Goal: Find contact information: Obtain details needed to contact an individual or organization

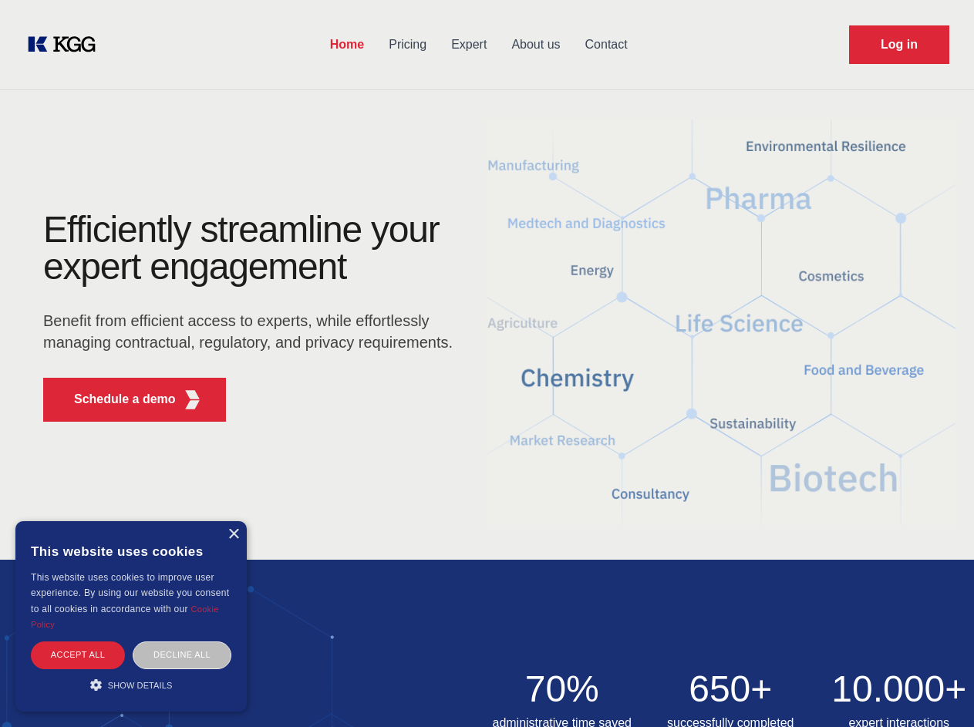
click at [486, 363] on div "Efficiently streamline your expert engagement Benefit from efficient access to …" at bounding box center [253, 322] width 469 height 223
click at [116, 399] on p "Schedule a demo" at bounding box center [125, 399] width 102 height 19
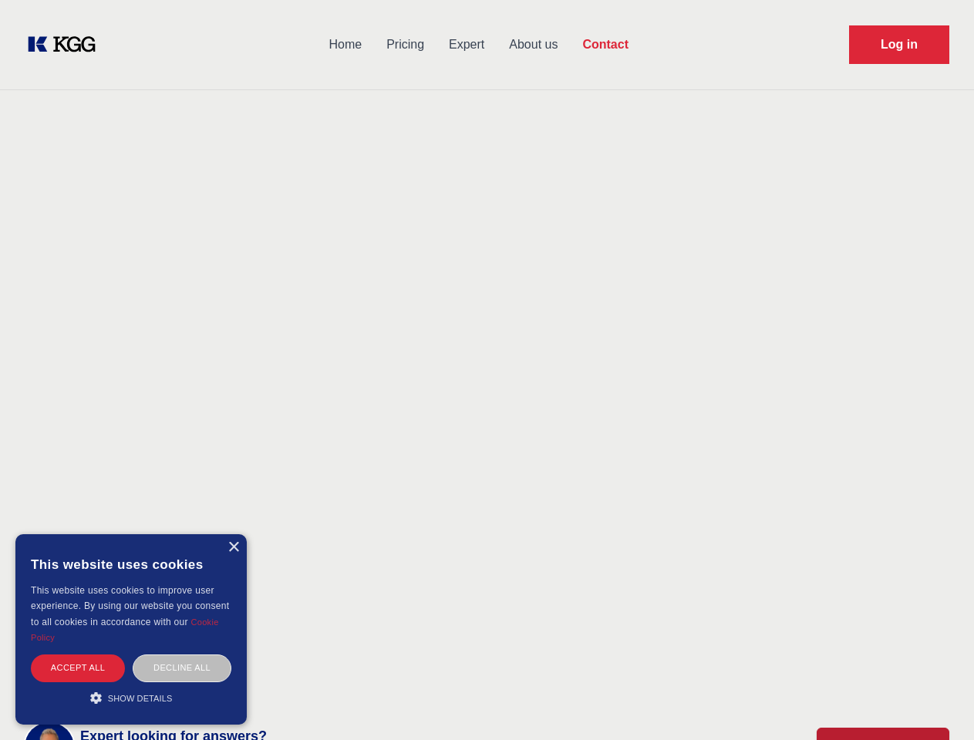
click at [233, 534] on div "× This website uses cookies This website uses cookies to improve user experienc…" at bounding box center [130, 629] width 231 height 190
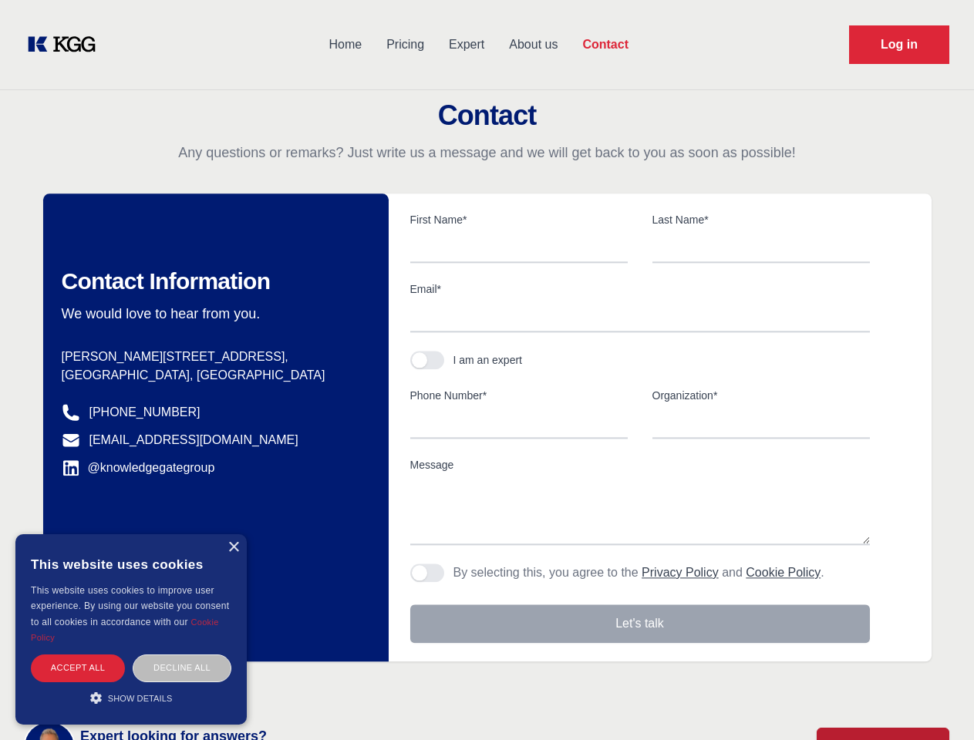
click at [78, 655] on div "Accept all" at bounding box center [78, 668] width 94 height 27
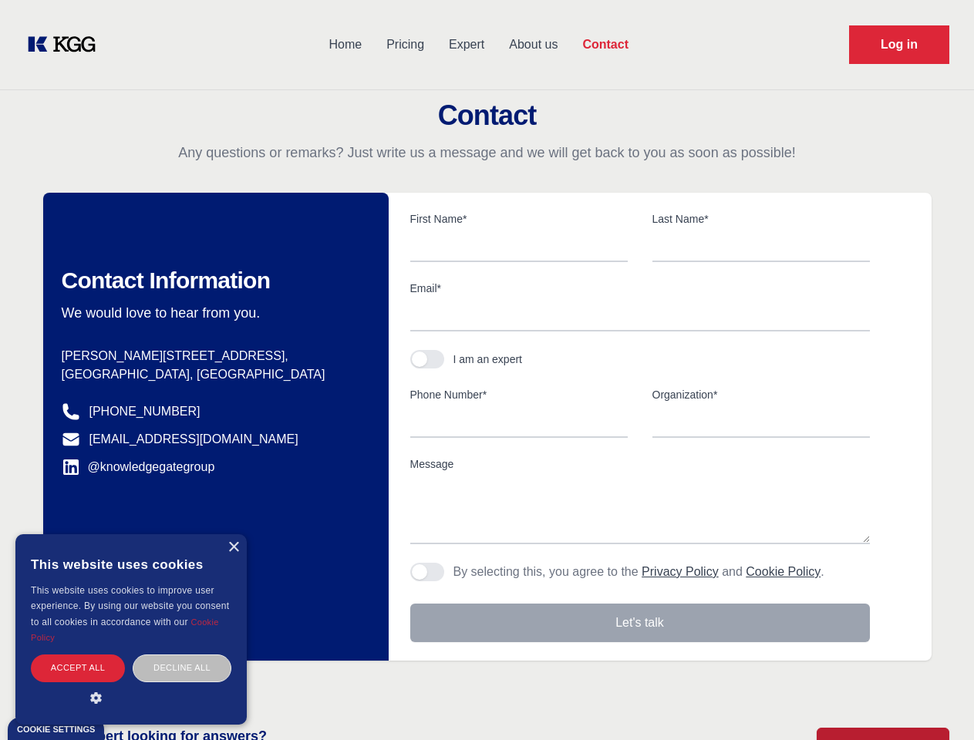
click at [182, 655] on div "Contact Information We would love to hear from you. Postal address [PERSON_NAME…" at bounding box center [215, 427] width 345 height 468
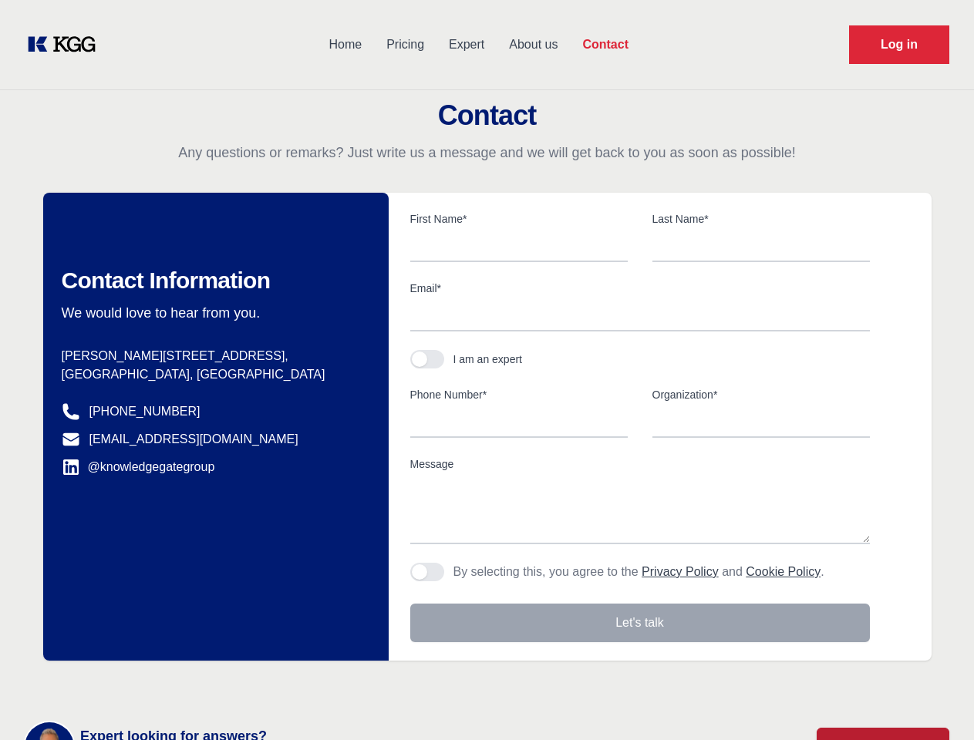
click at [131, 685] on main "Contact Any questions or remarks? Just write us a message and we will get back …" at bounding box center [487, 401] width 974 height 803
